Goal: Navigation & Orientation: Find specific page/section

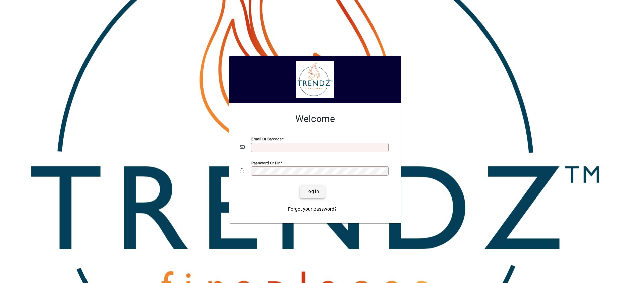
type input "**********"
click at [313, 190] on span "Login" at bounding box center [312, 191] width 14 height 7
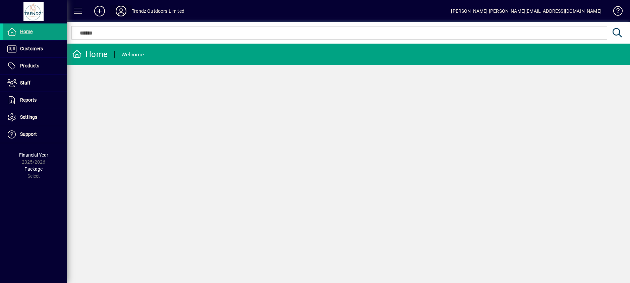
click at [121, 10] on icon at bounding box center [120, 11] width 13 height 11
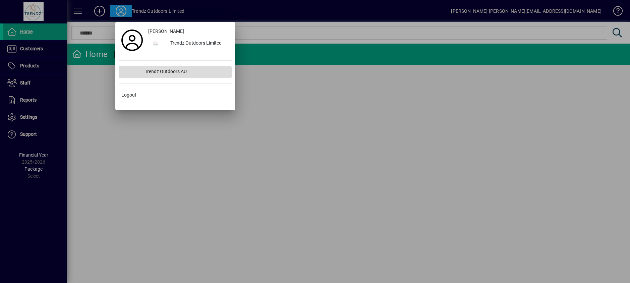
click at [161, 70] on div "Trendz Outdoors AU" at bounding box center [185, 72] width 92 height 12
